Goal: Information Seeking & Learning: Obtain resource

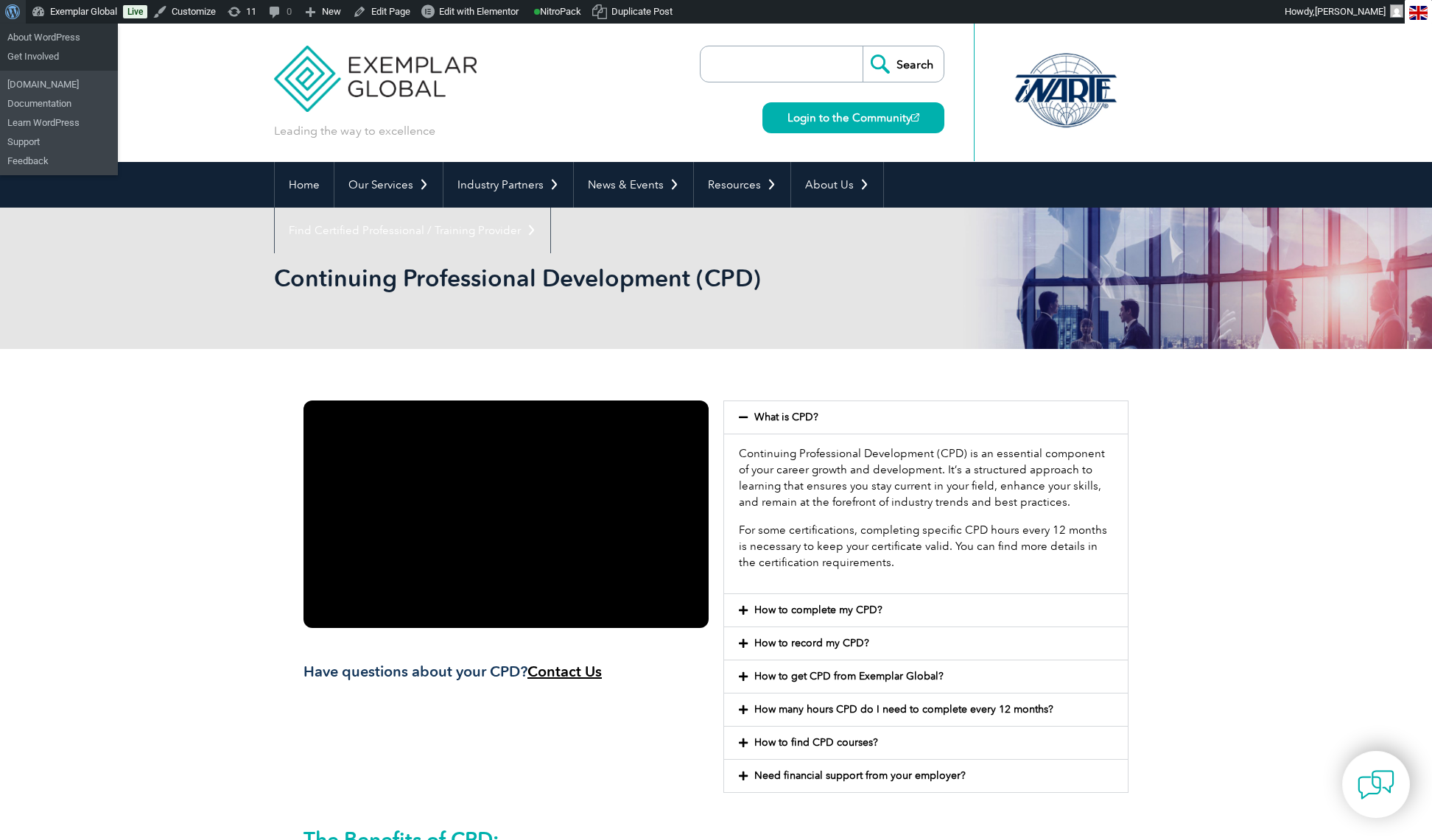
click at [11, 11] on span "Toolbar" at bounding box center [11, 11] width 11 height 21
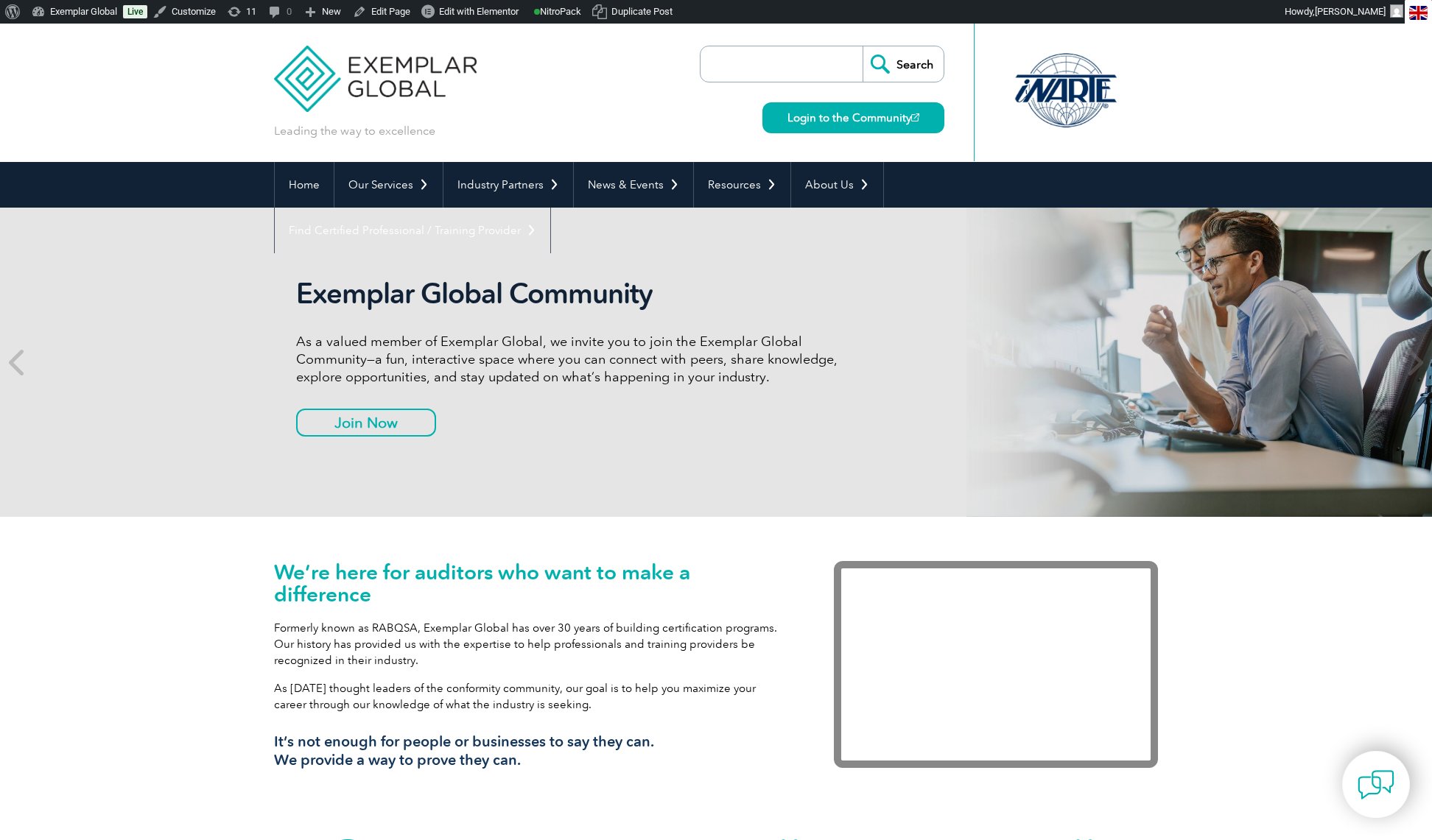
click at [781, 62] on input "search" at bounding box center [785, 64] width 155 height 35
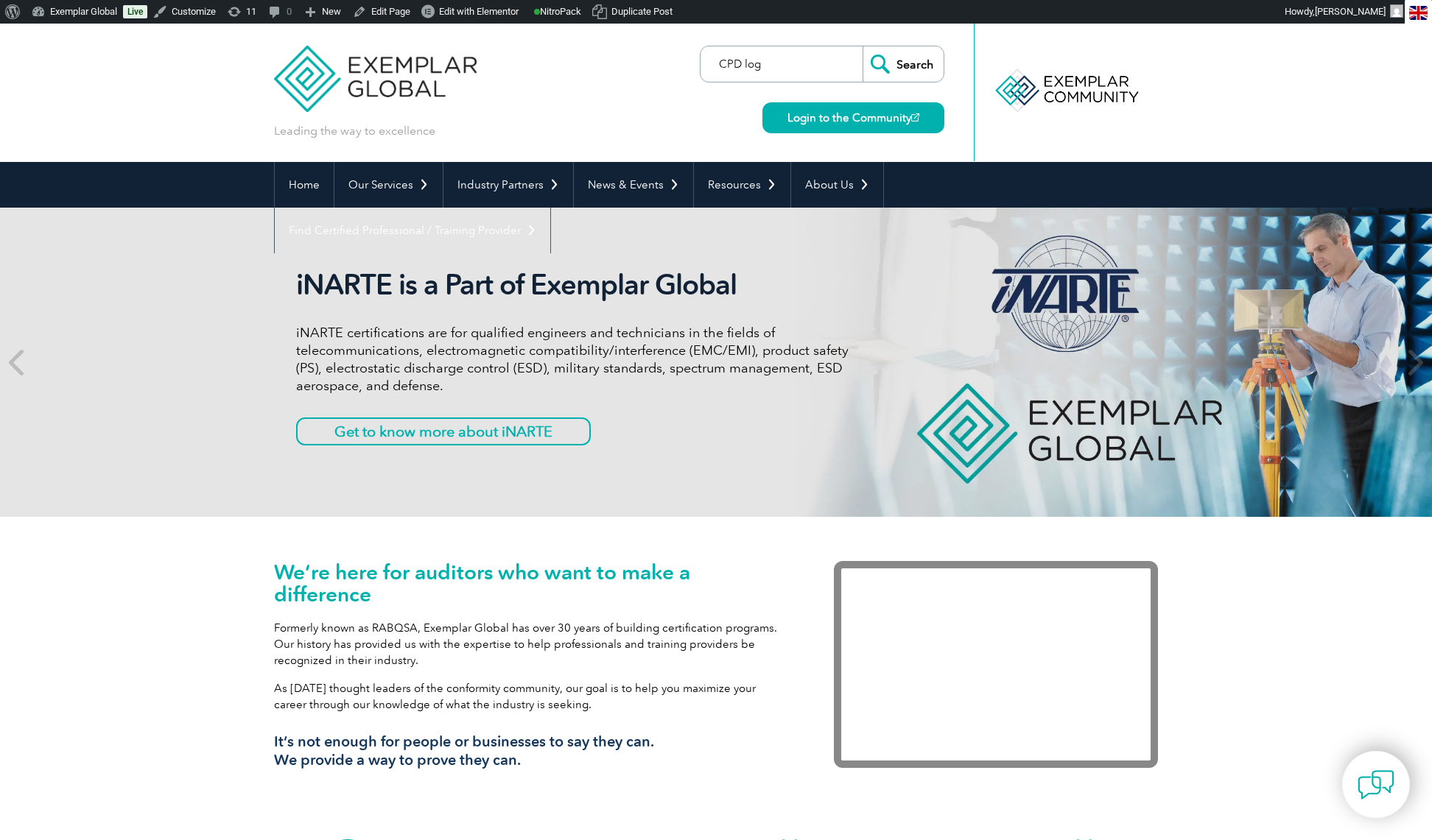
type input "CPD log"
click at [862, 47] on input "Search" at bounding box center [902, 64] width 81 height 35
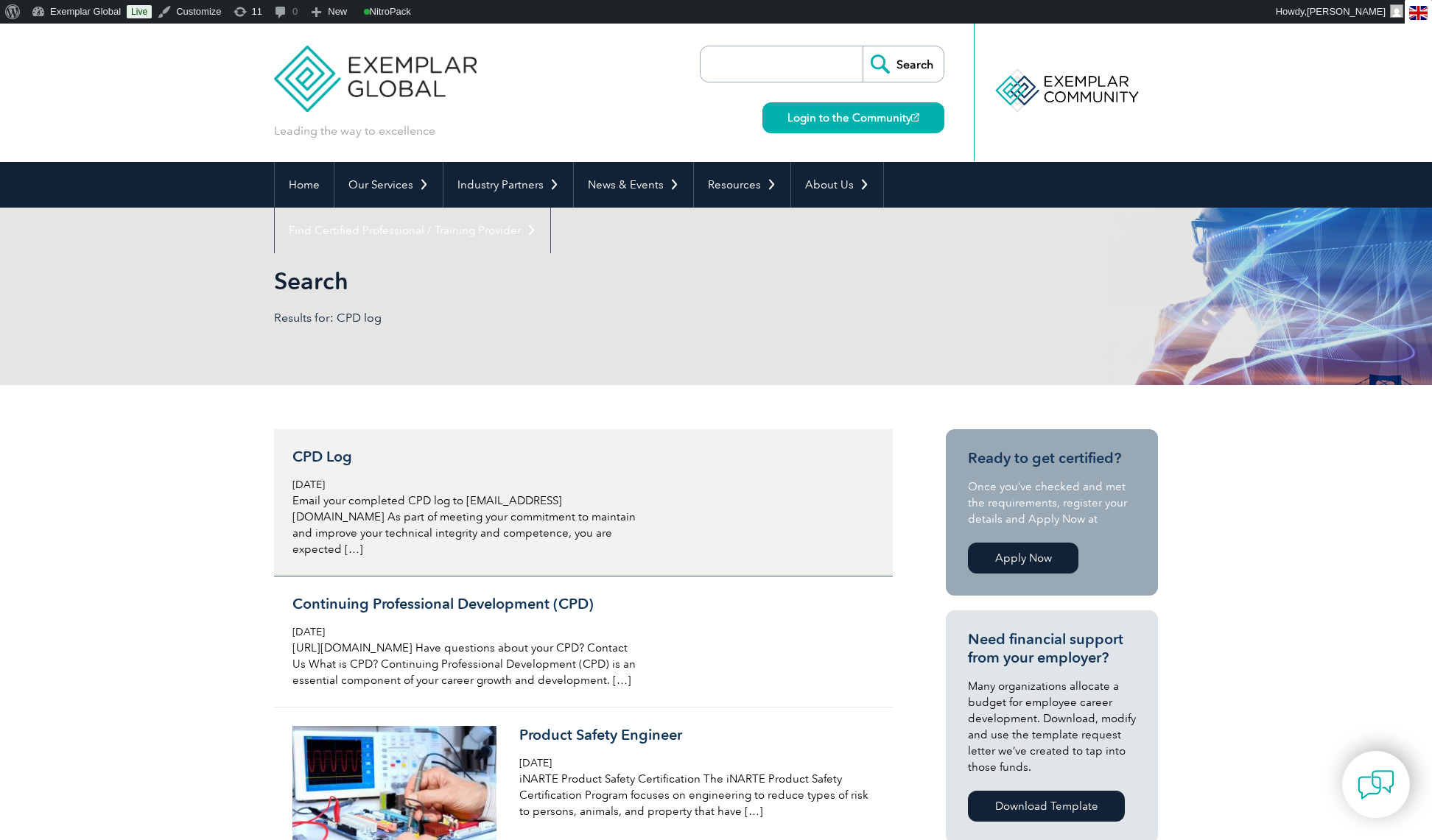
click at [341, 458] on h3 "CPD Log" at bounding box center [466, 456] width 349 height 18
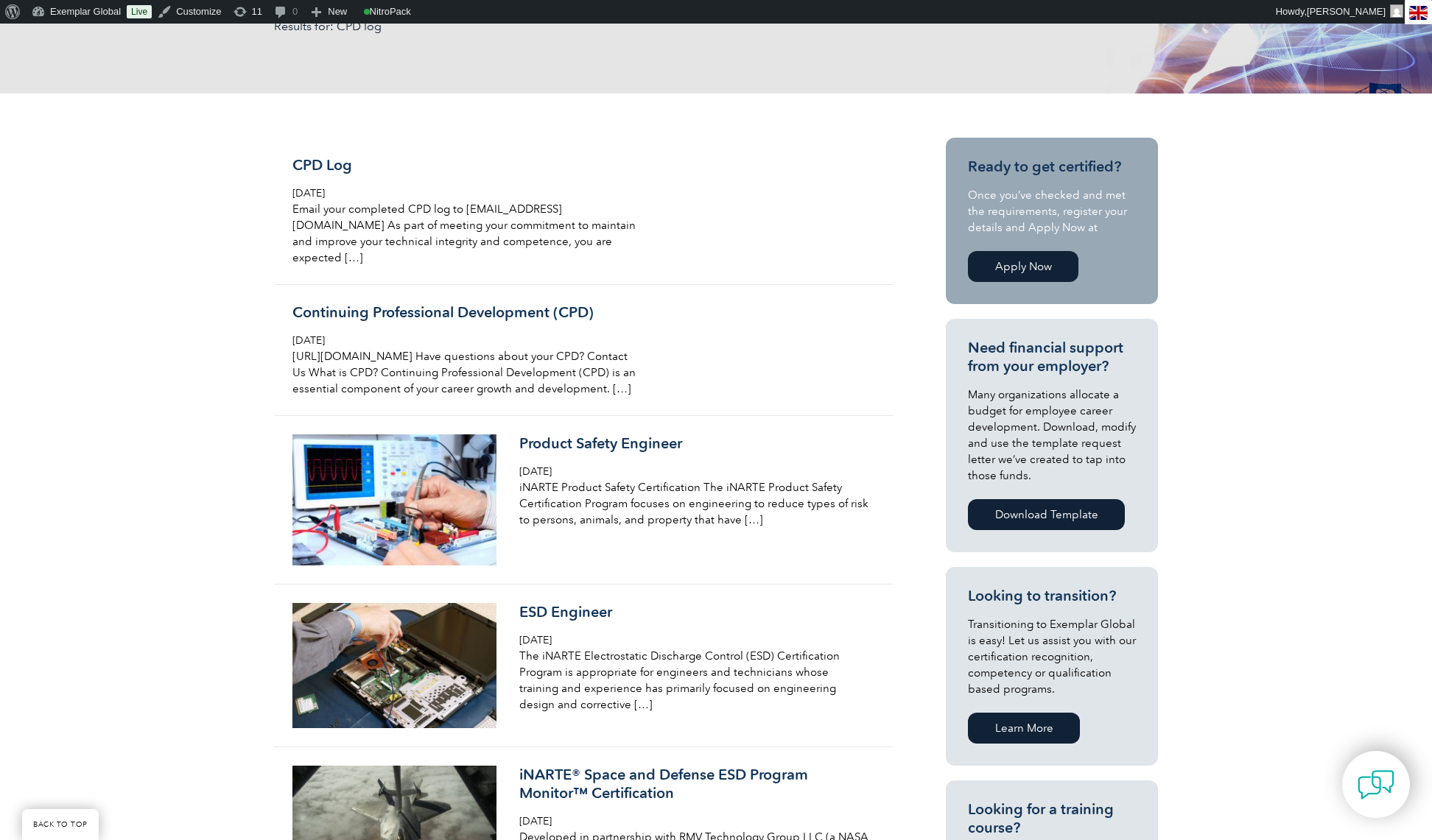
scroll to position [306, 0]
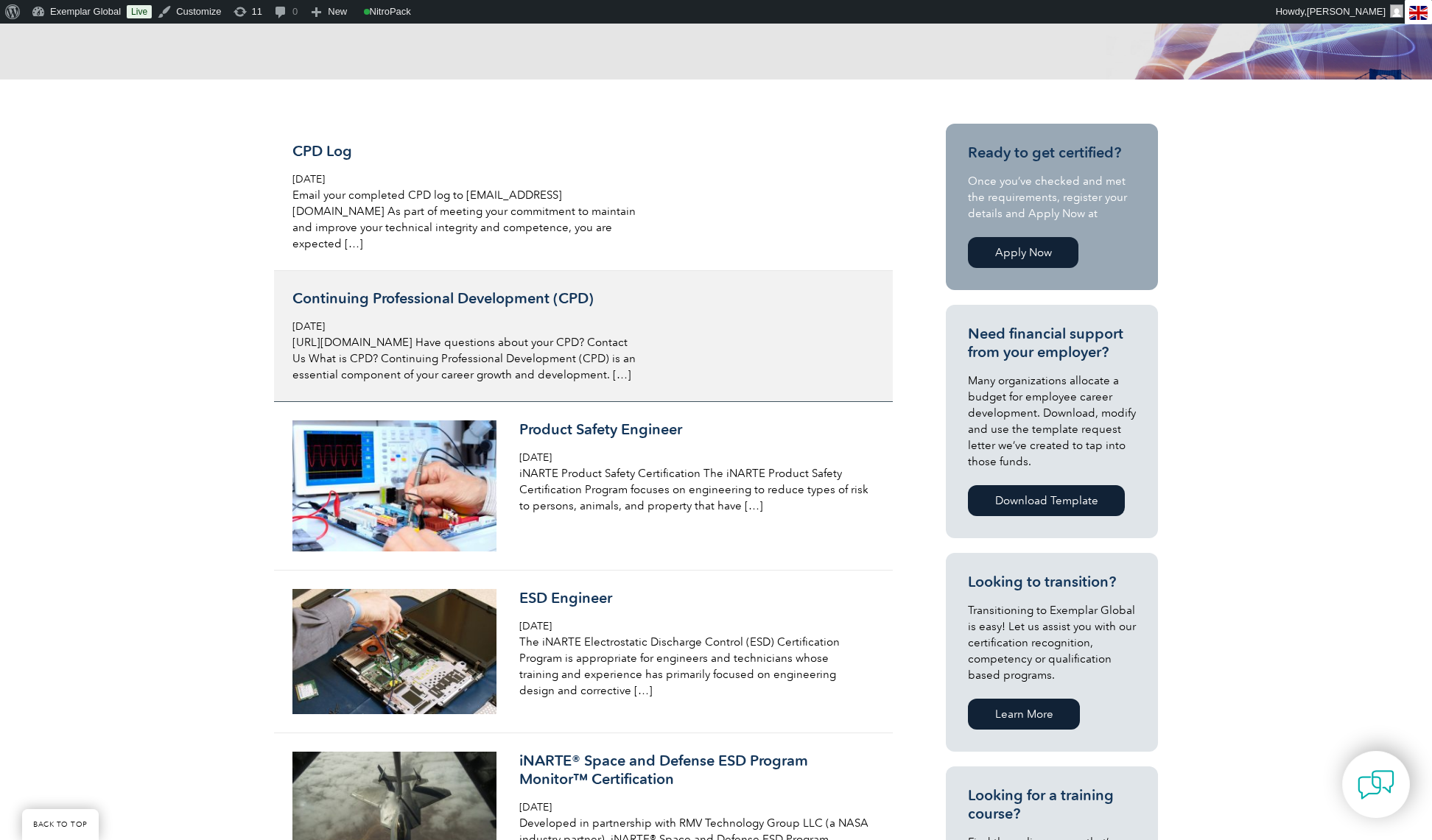
click at [439, 290] on h3 "Continuing Professional Development (CPD)" at bounding box center [466, 298] width 349 height 18
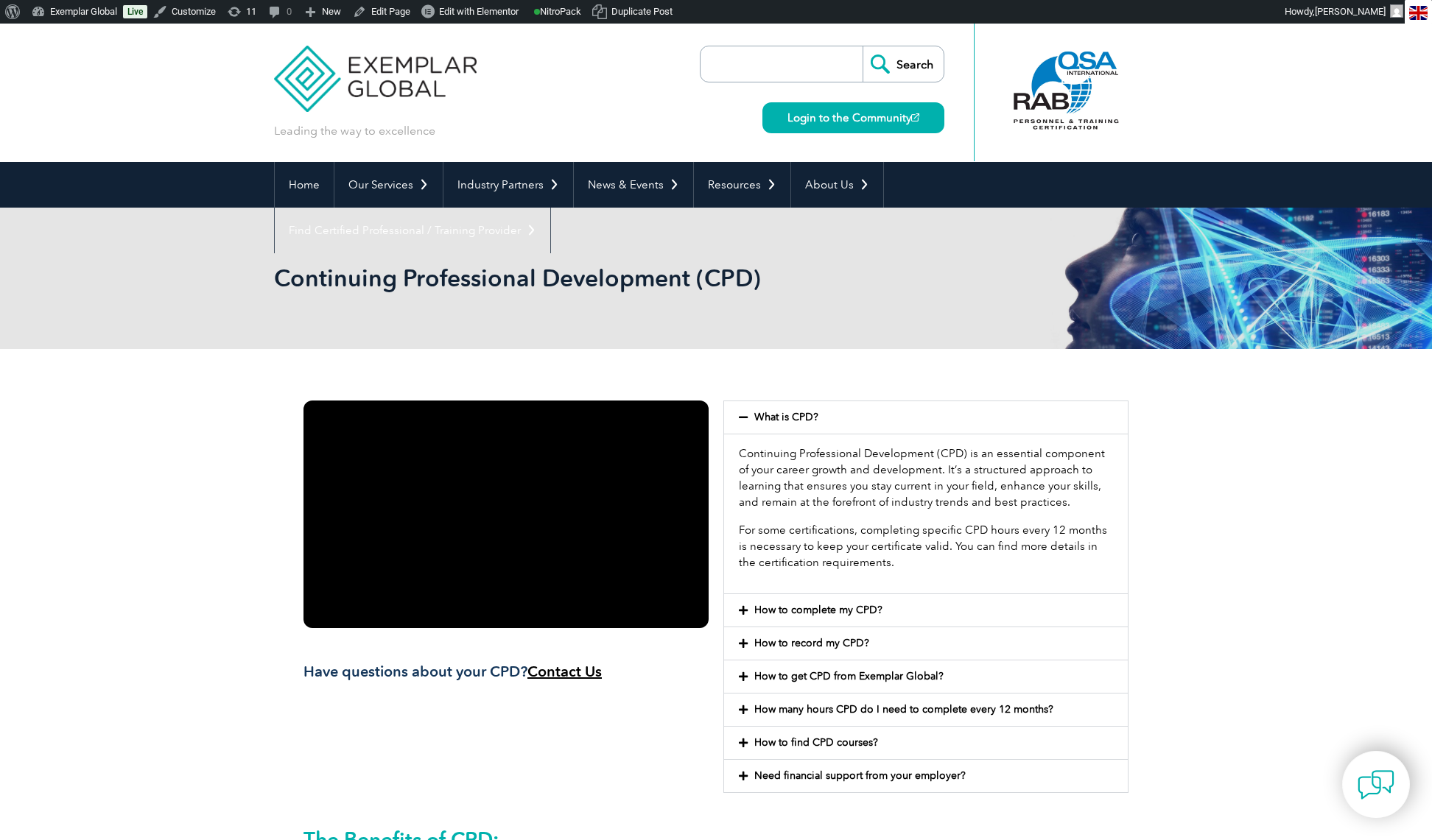
click at [963, 704] on link "How many hours CPD do I need to complete every 12 months?" at bounding box center [903, 709] width 299 height 12
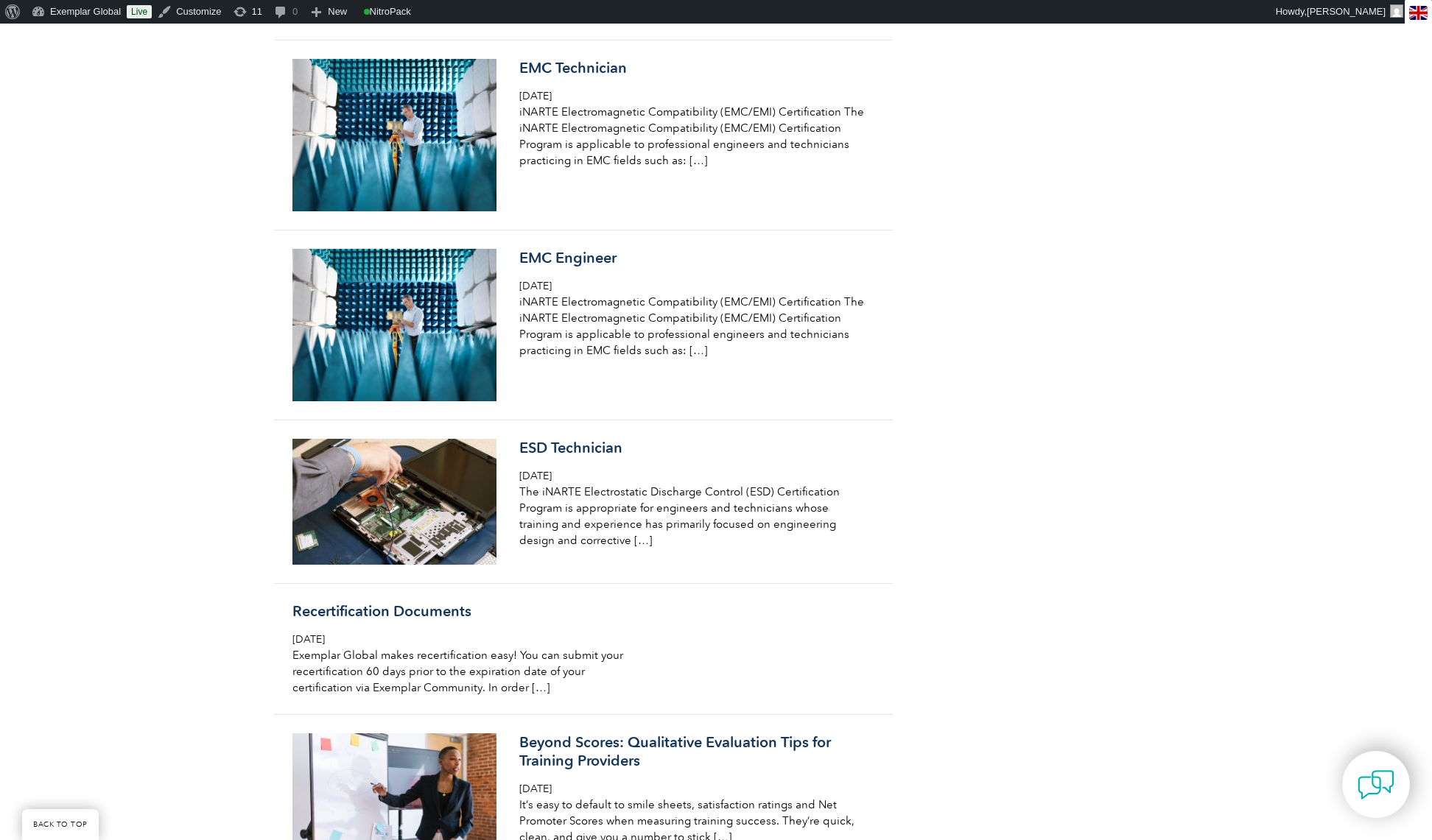
scroll to position [2832, 0]
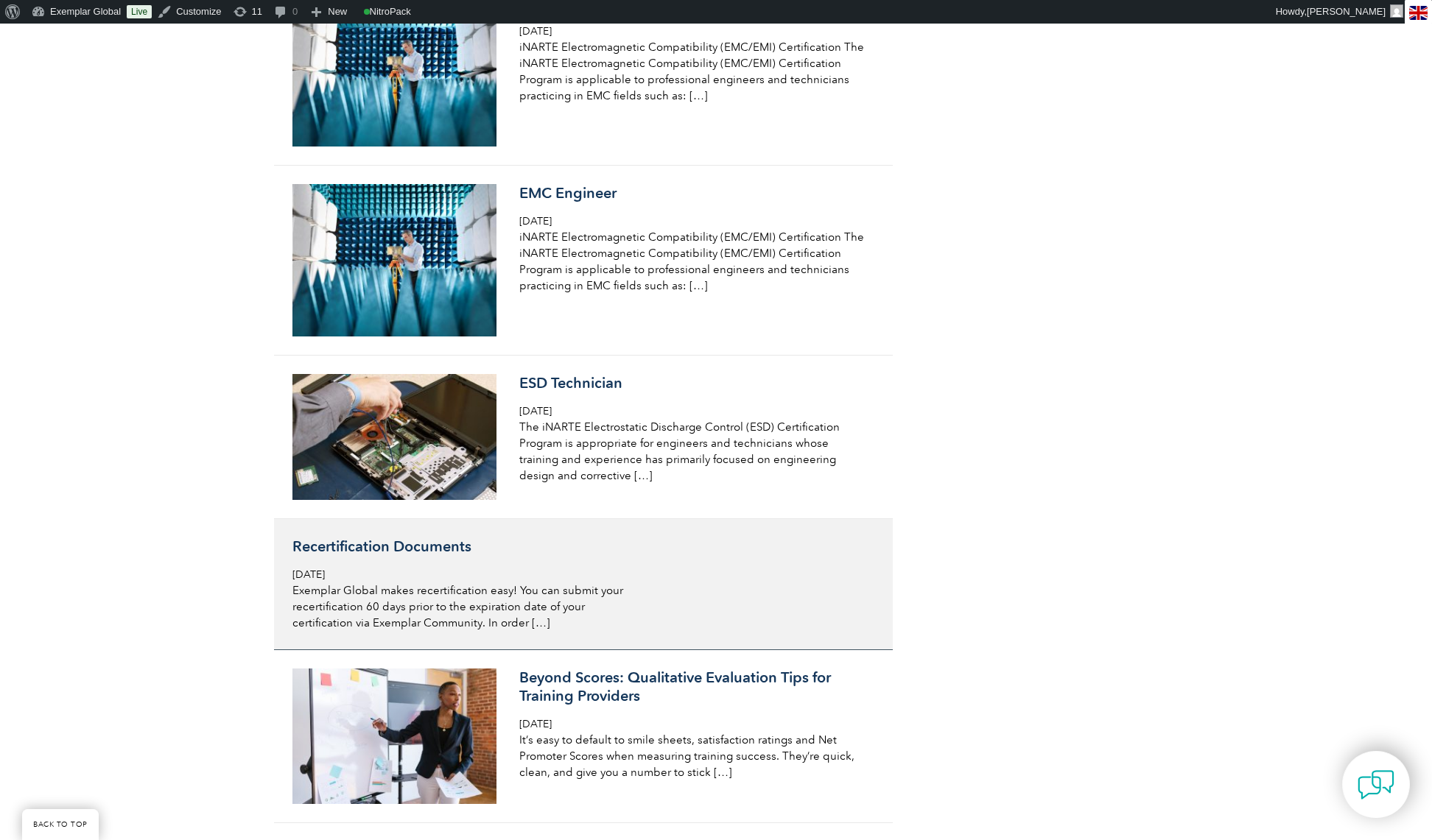
click at [417, 547] on h3 "Recertification Documents" at bounding box center [466, 546] width 349 height 18
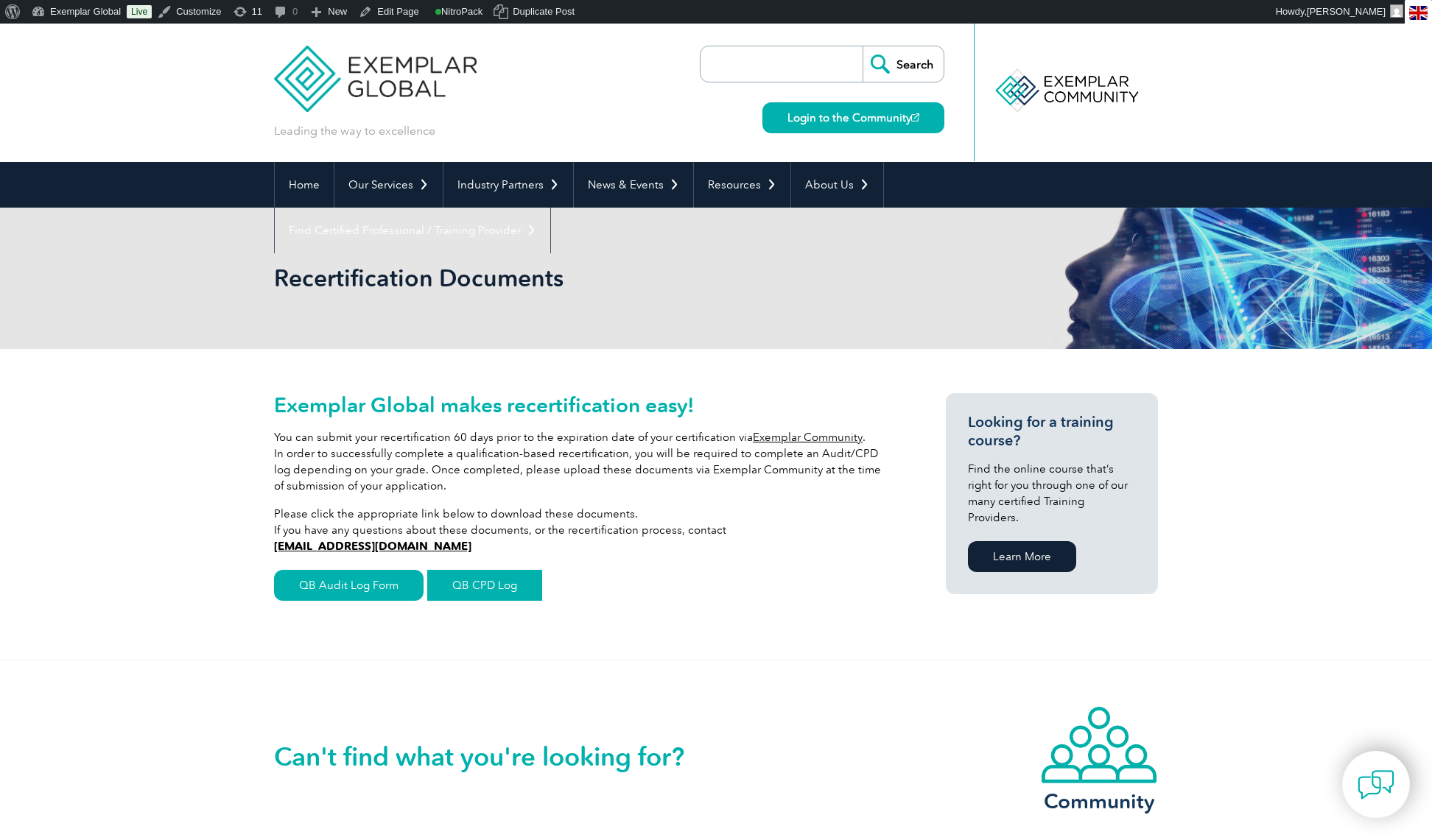
click at [468, 579] on link "QB CPD Log" at bounding box center [485, 585] width 115 height 31
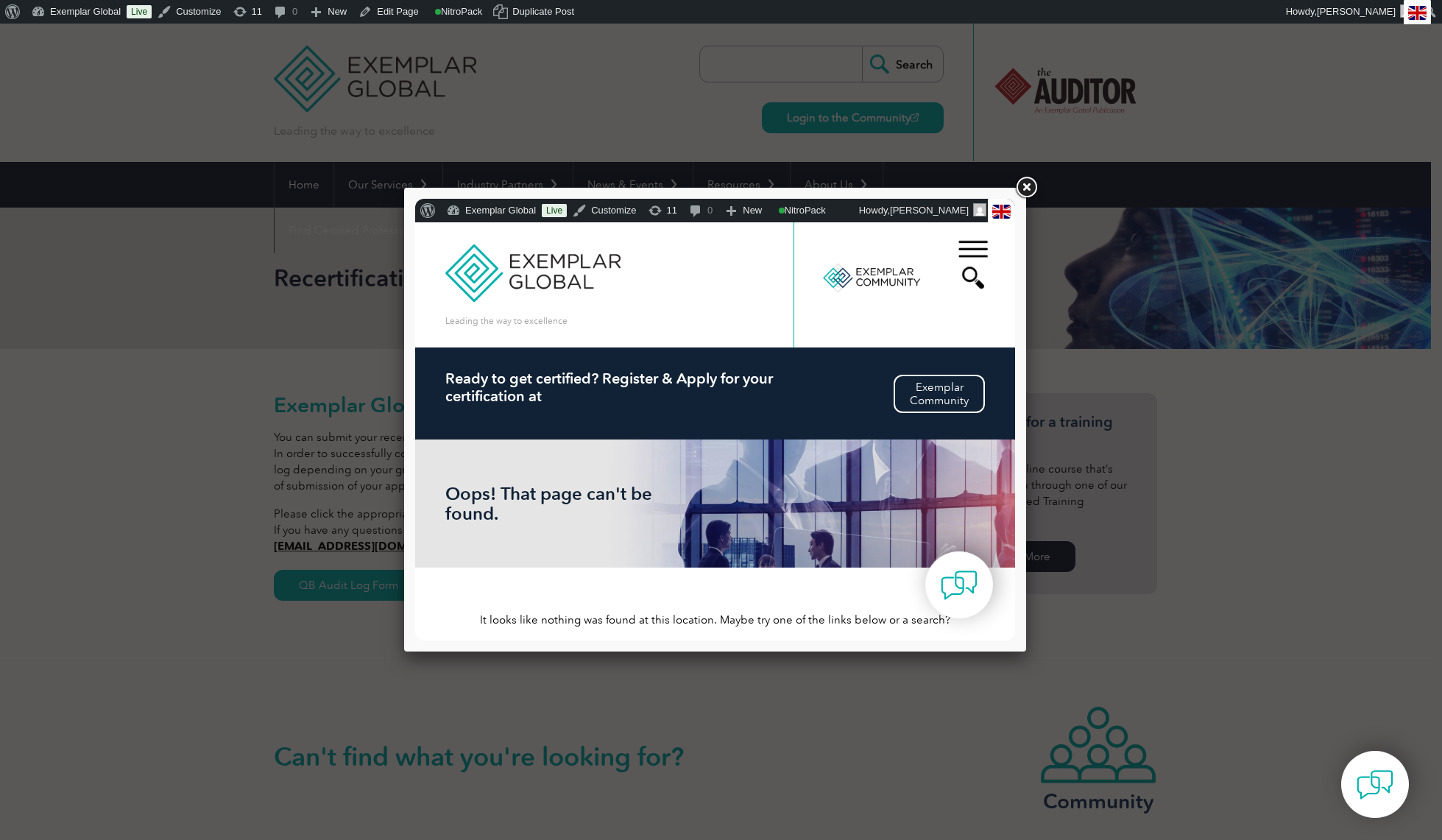
click at [1028, 190] on link at bounding box center [1026, 188] width 27 height 27
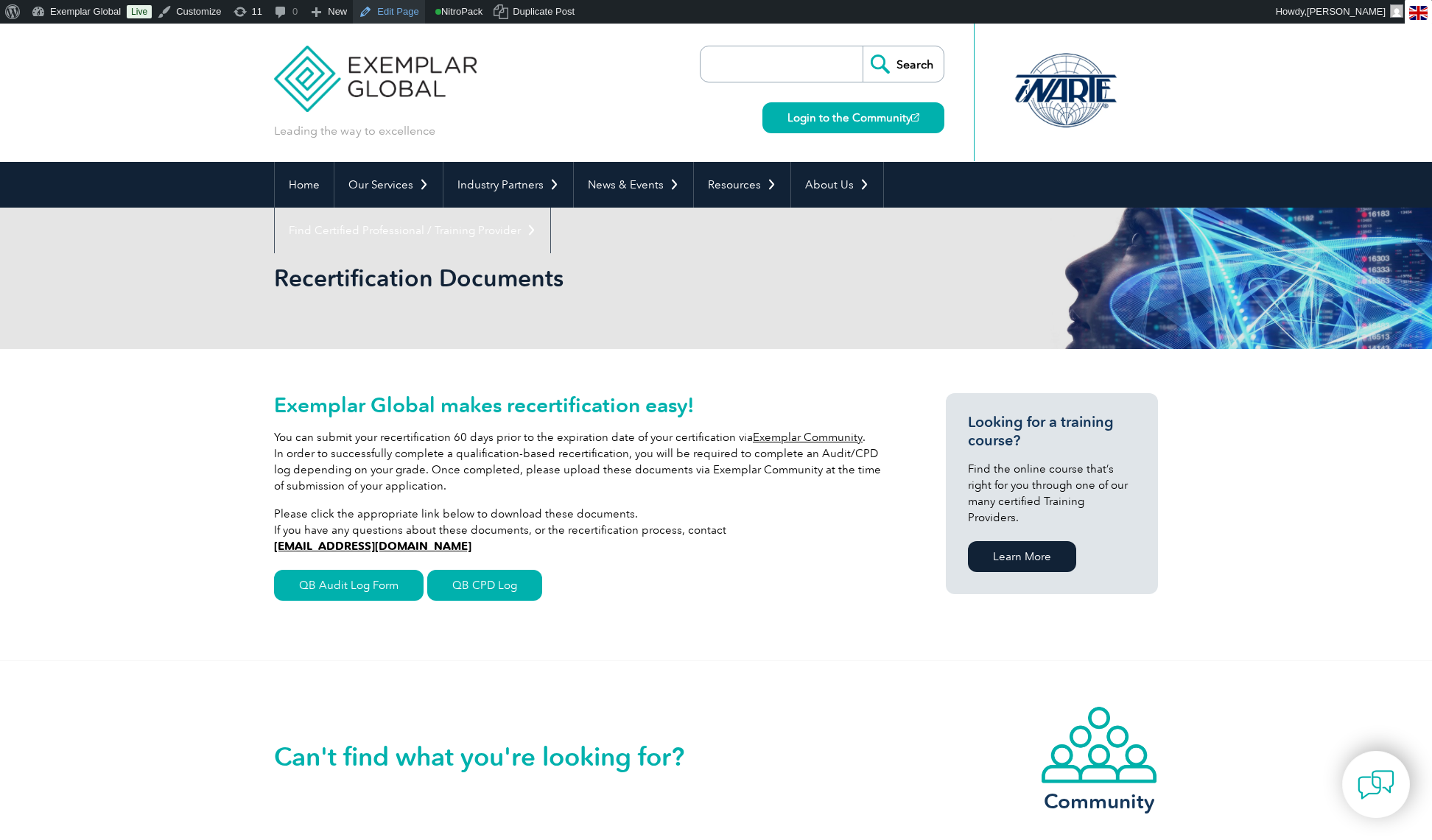
click at [400, 9] on link "Edit Page" at bounding box center [388, 11] width 72 height 24
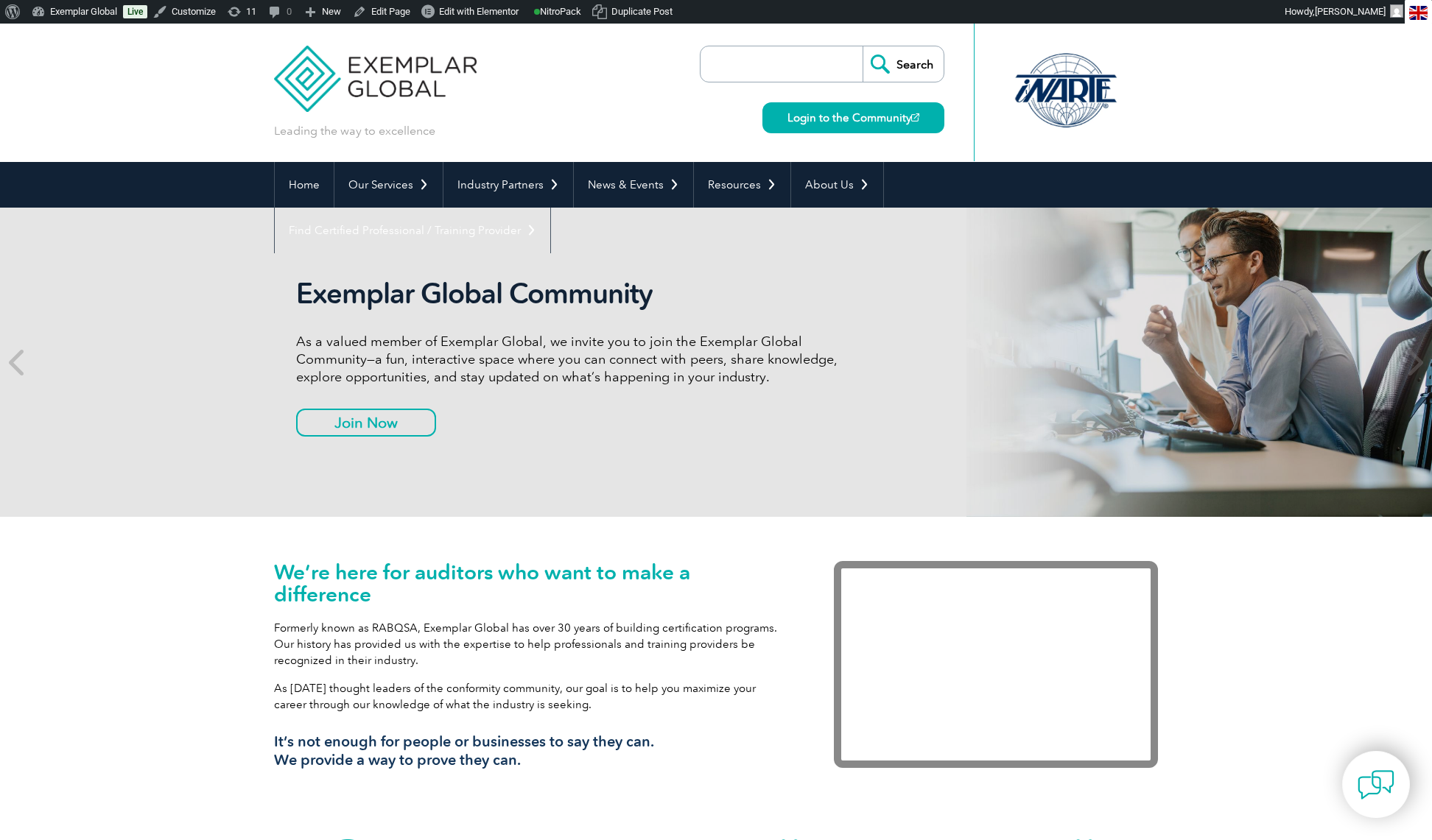
click at [773, 72] on input "search" at bounding box center [785, 64] width 155 height 35
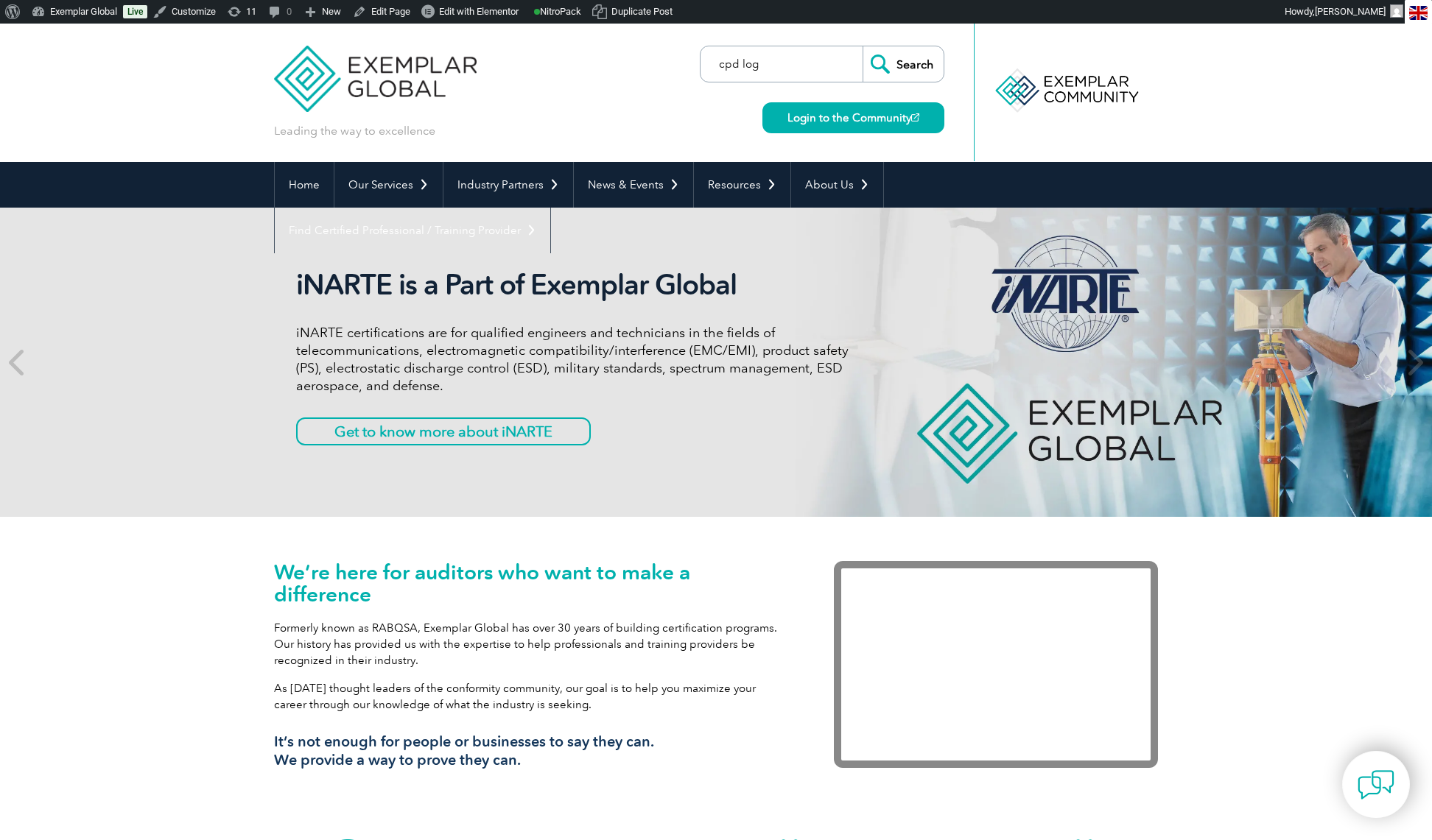
type input "cpd log"
click at [862, 47] on input "Search" at bounding box center [902, 64] width 81 height 35
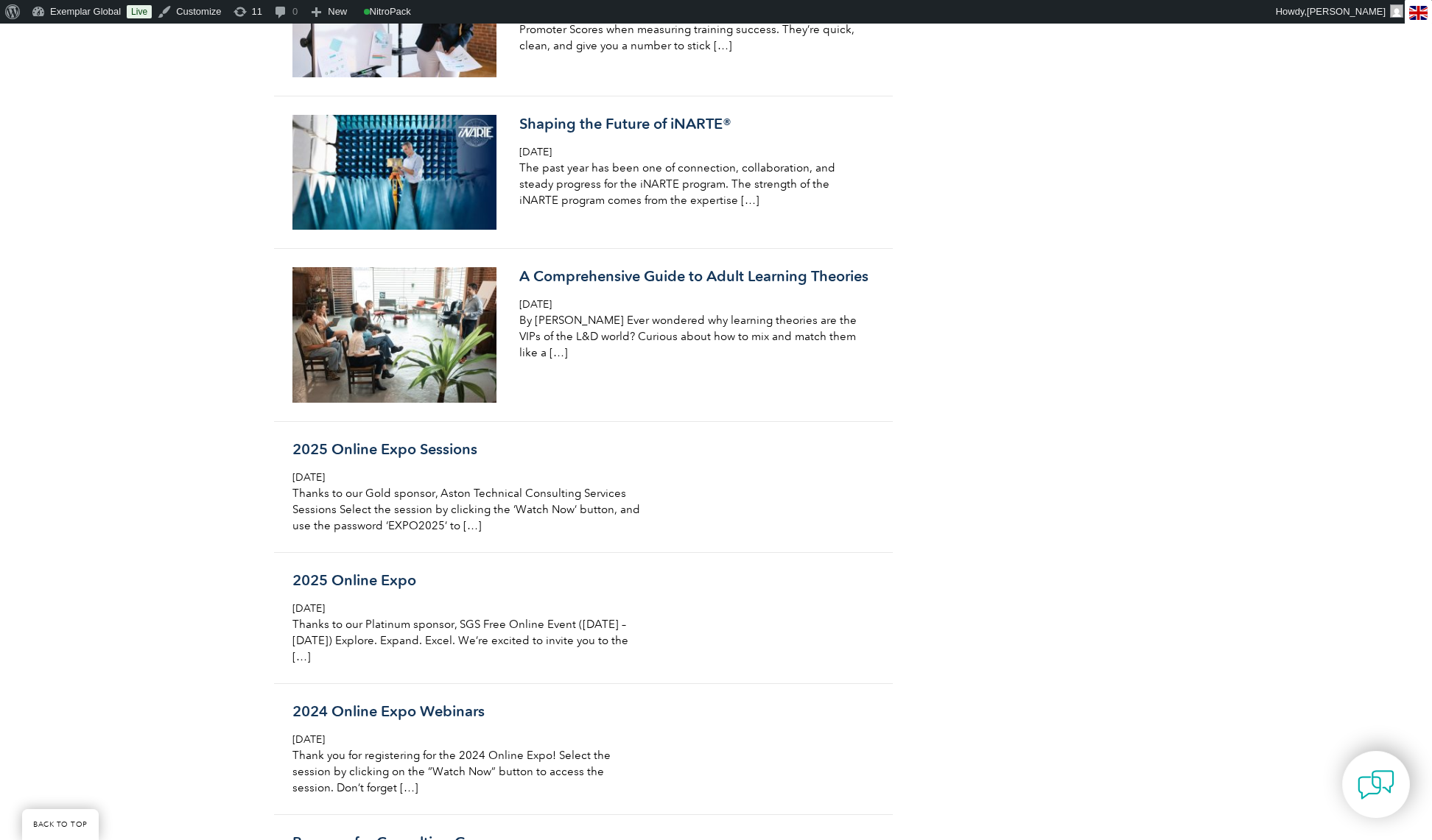
scroll to position [3567, 0]
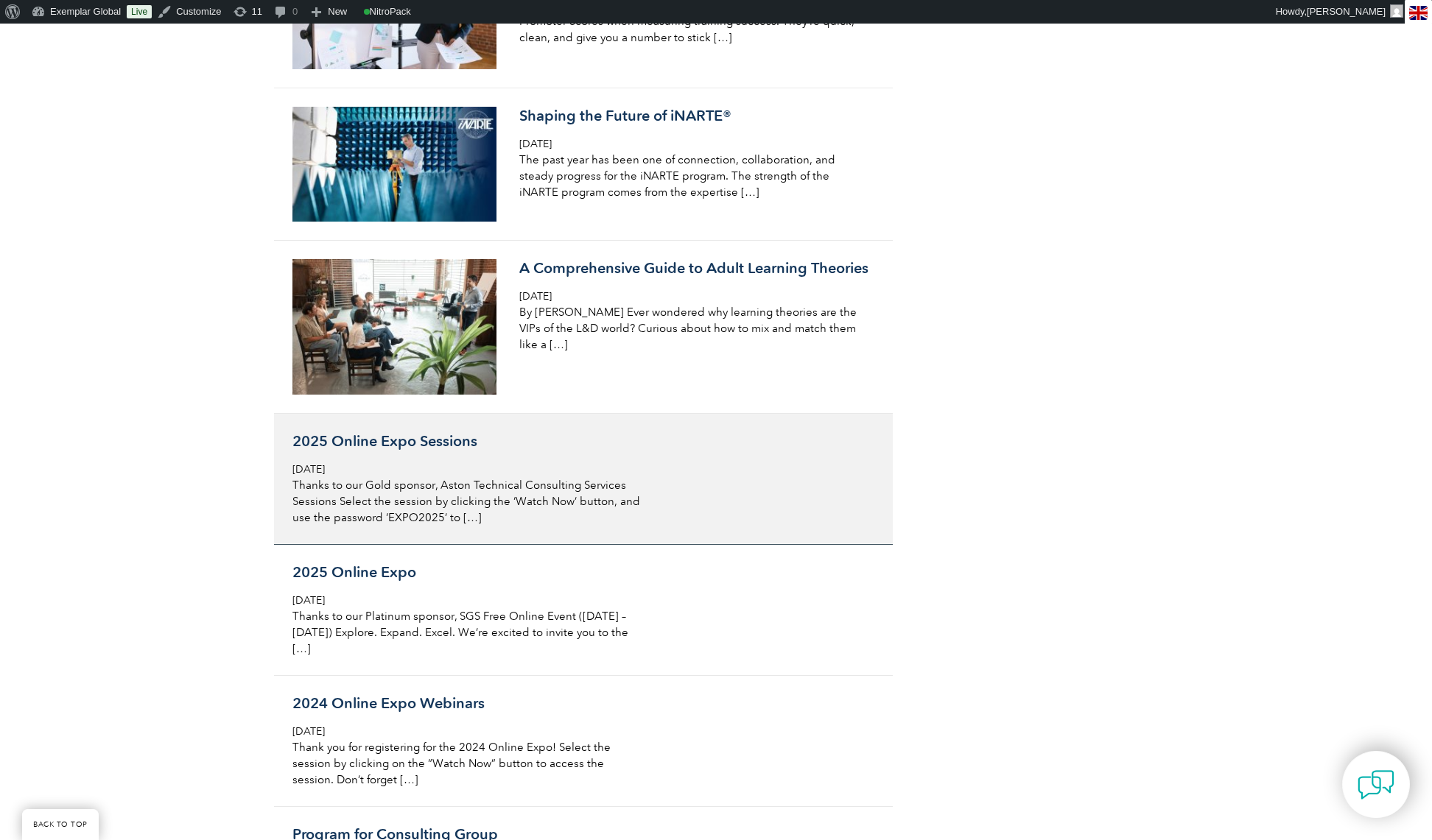
click at [435, 449] on h3 "2025 Online Expo Sessions" at bounding box center [466, 441] width 349 height 18
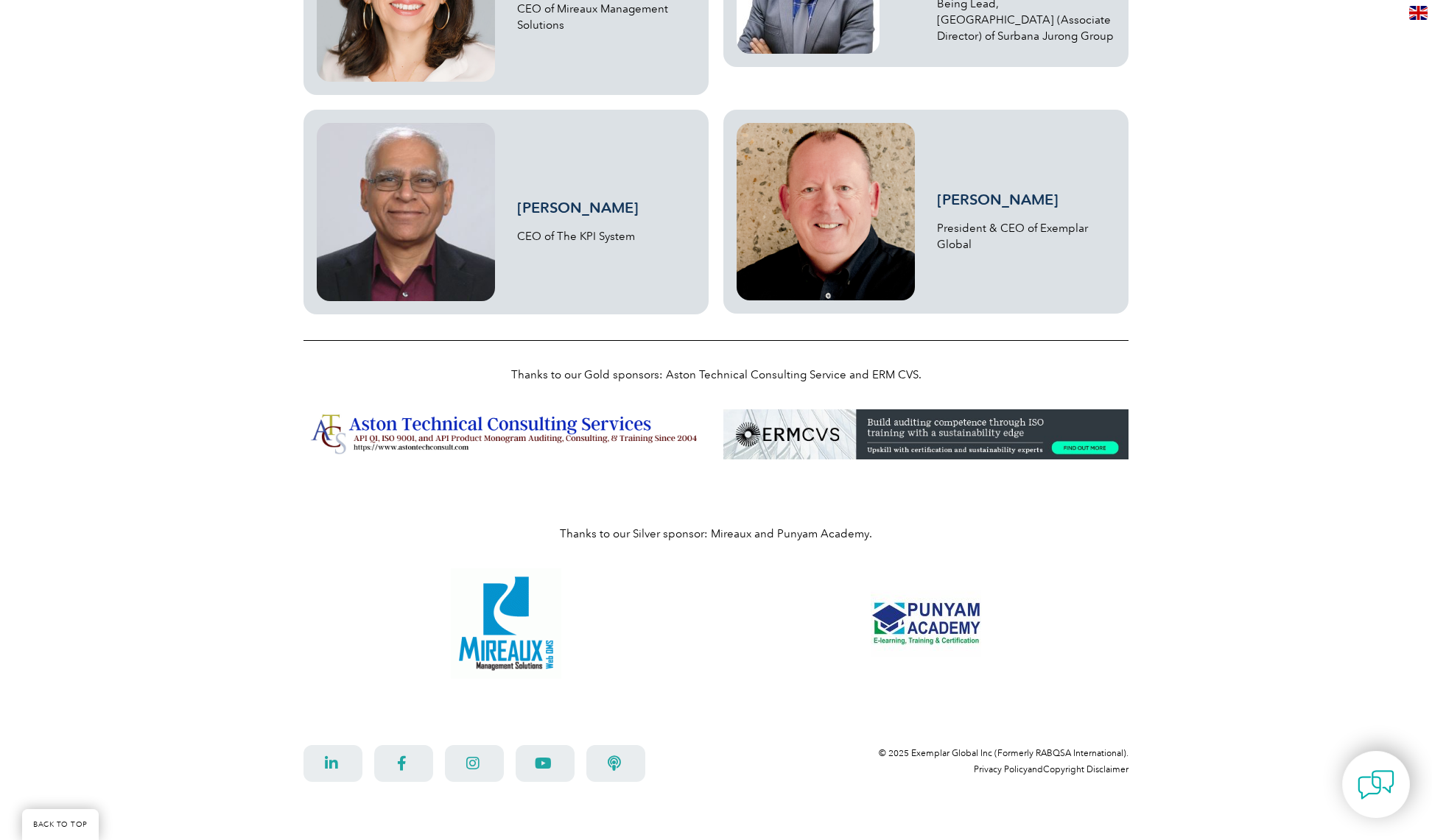
scroll to position [1898, 0]
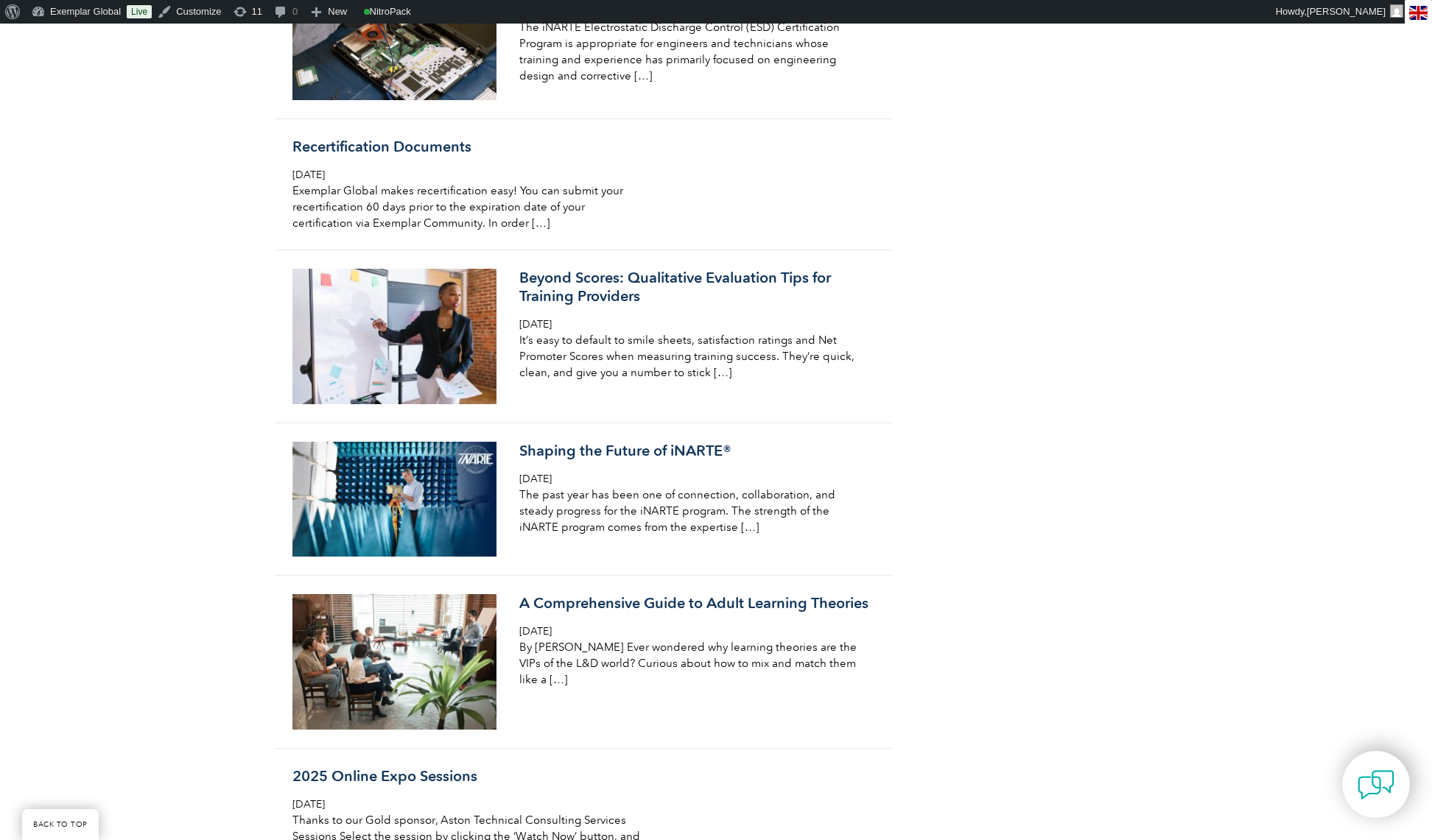
scroll to position [3194, 0]
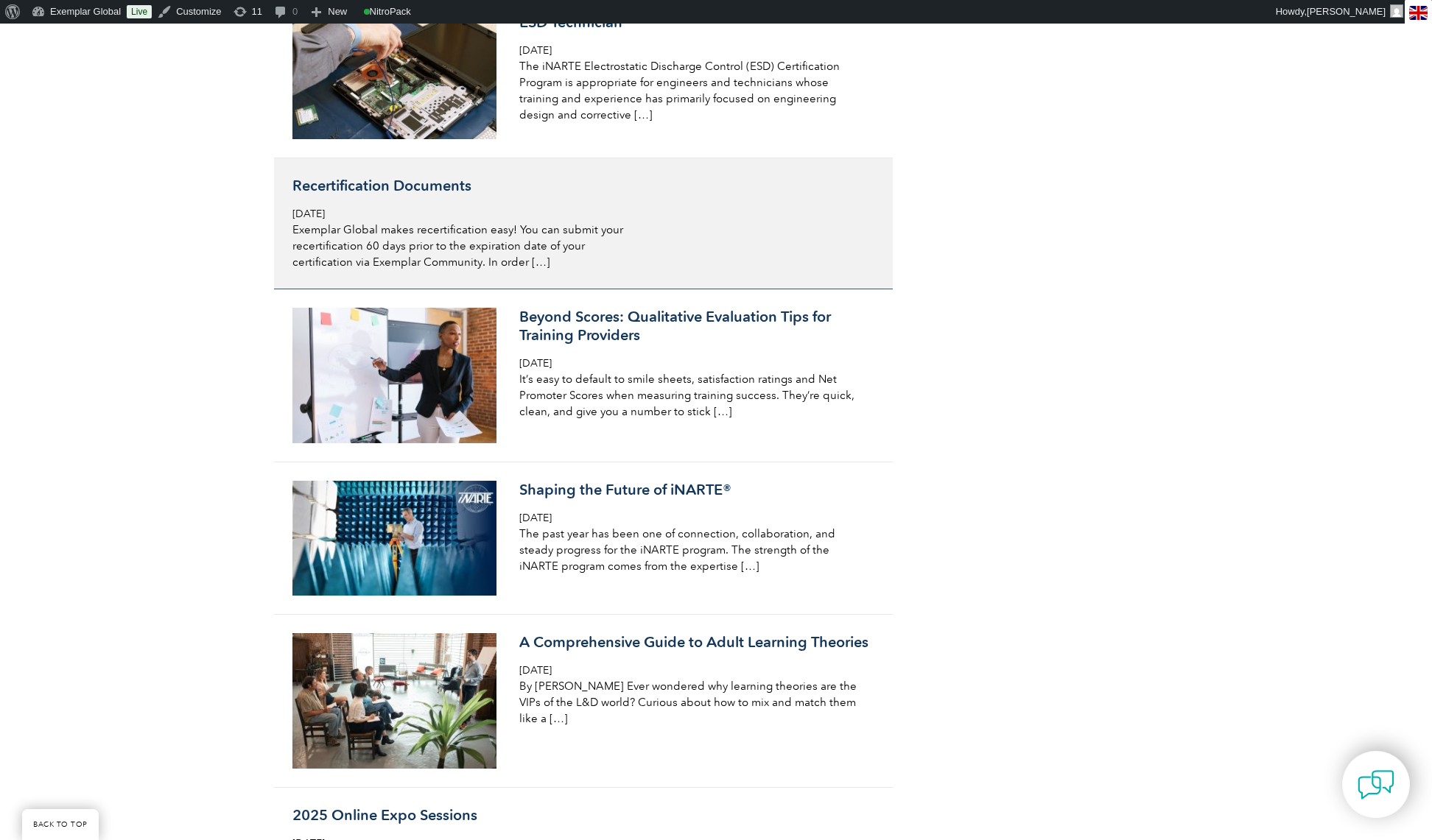
click at [325, 207] on span "Wednesday, March 9th, 2022" at bounding box center [309, 213] width 33 height 12
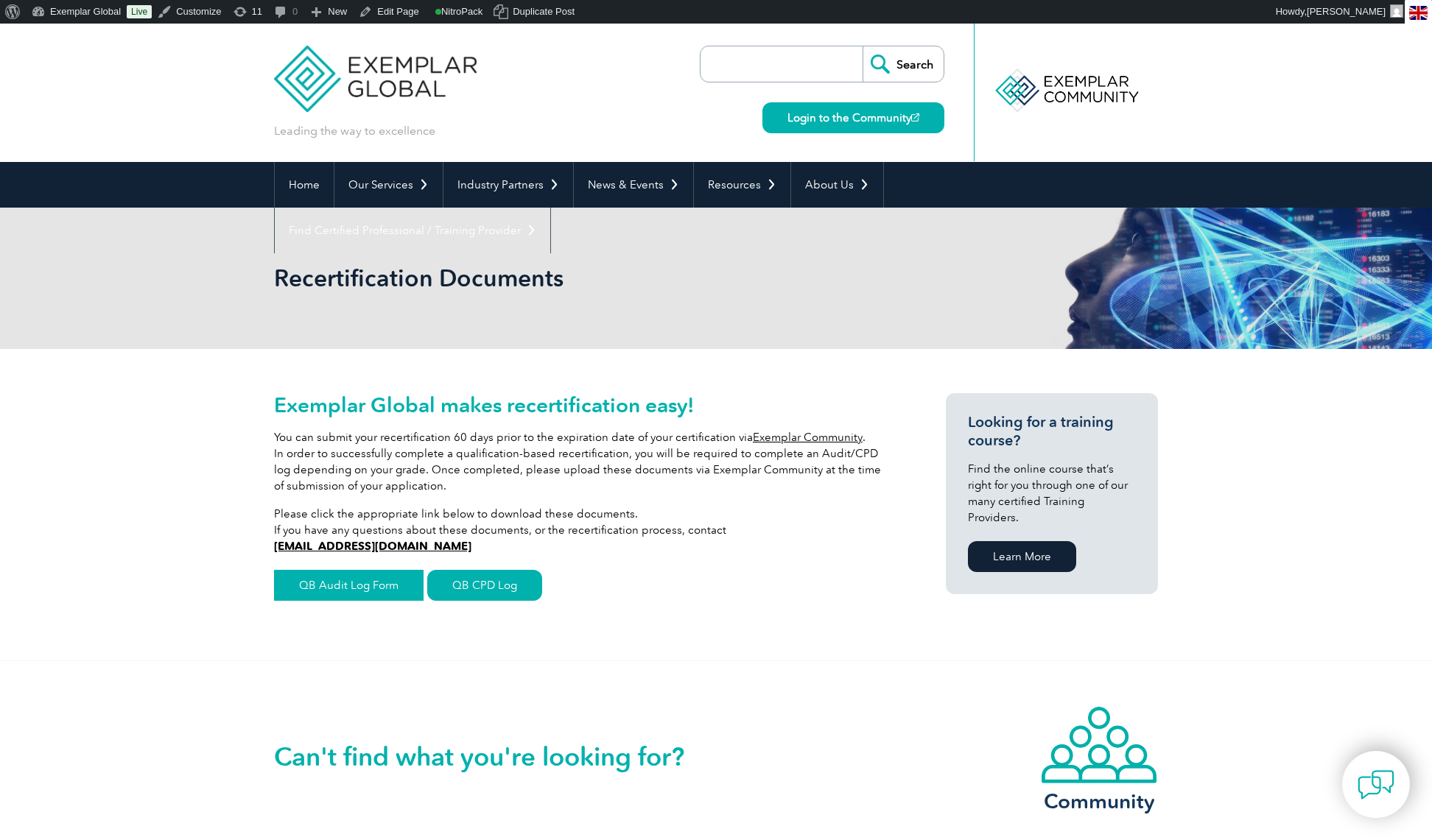
click at [359, 582] on link "QB Audit Log Form" at bounding box center [349, 585] width 149 height 31
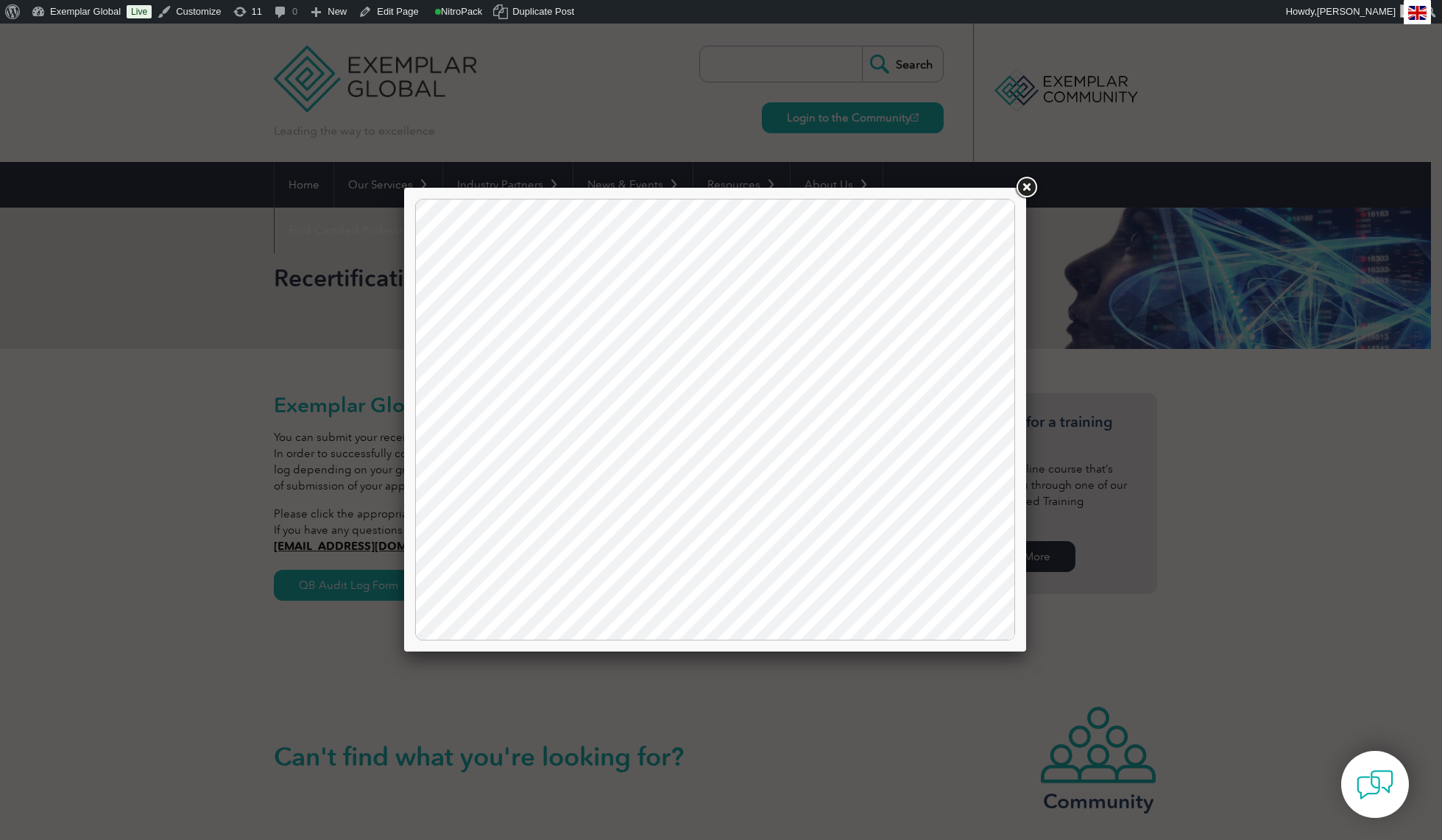
click at [1028, 189] on link at bounding box center [1026, 188] width 27 height 27
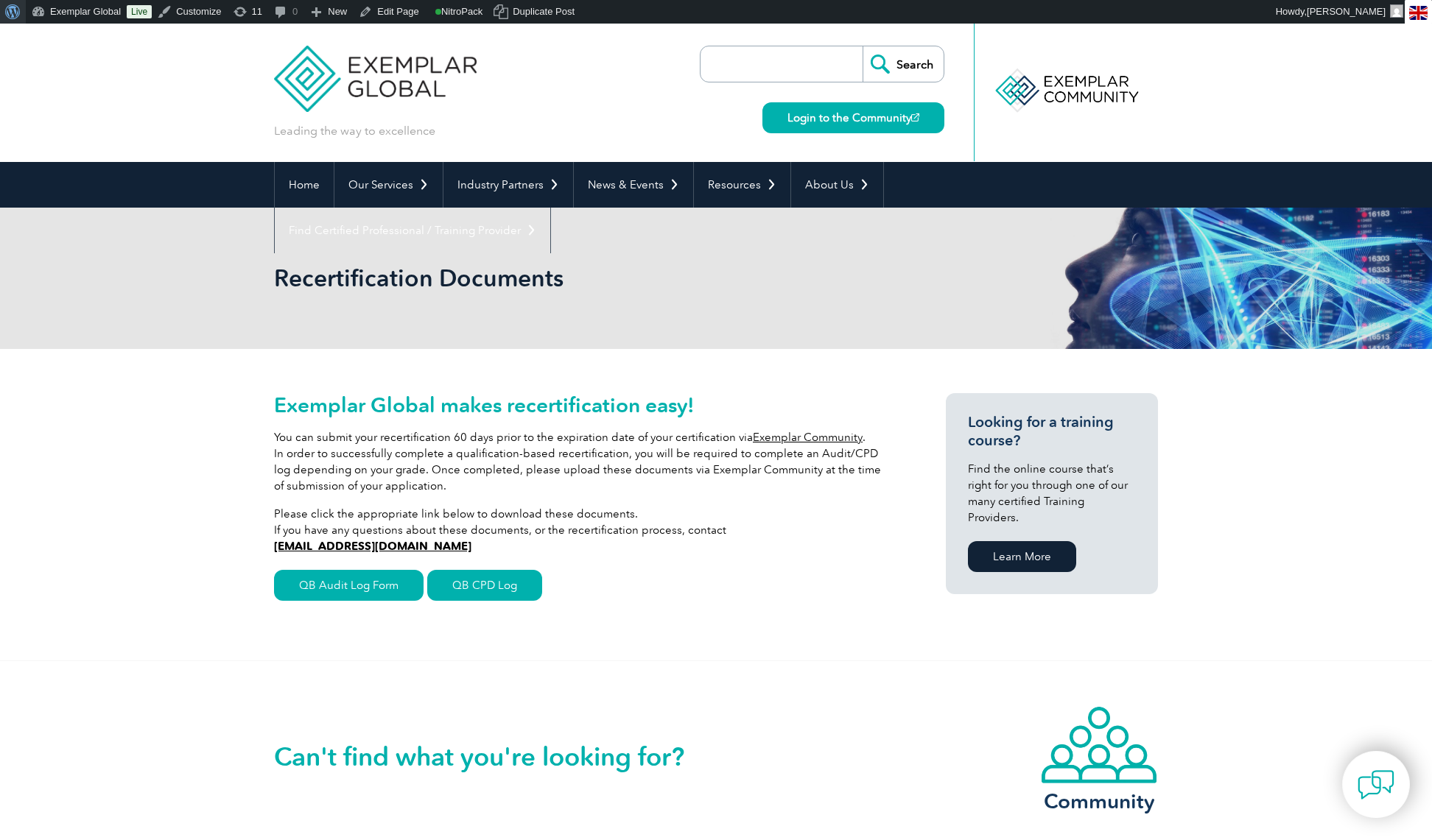
click at [12, 8] on span "Toolbar" at bounding box center [11, 11] width 11 height 21
